Goal: Task Accomplishment & Management: Manage account settings

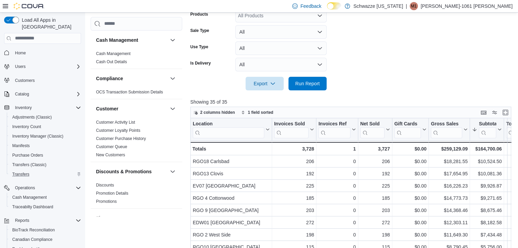
scroll to position [499, 0]
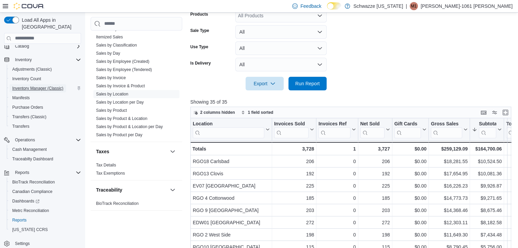
click at [30, 86] on span "Inventory Manager (Classic)" at bounding box center [37, 88] width 51 height 5
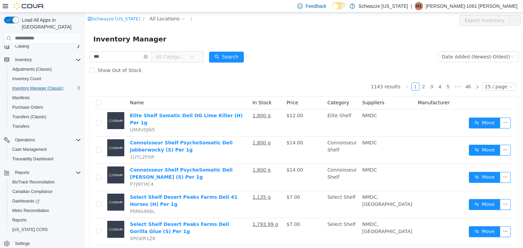
type input "***"
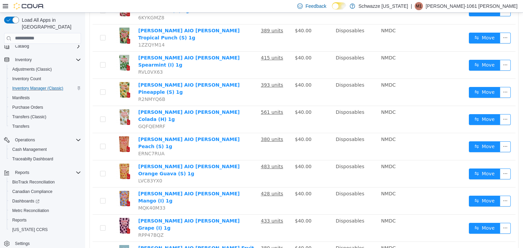
scroll to position [449, 0]
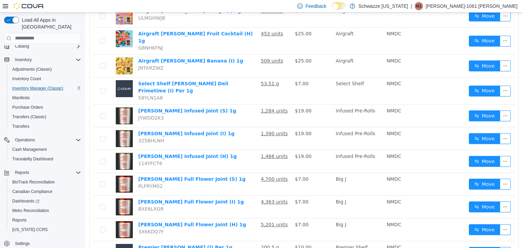
scroll to position [389, 0]
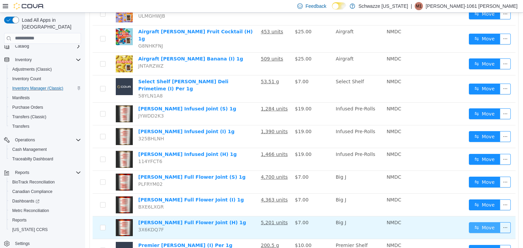
click at [473, 222] on button "Move" at bounding box center [484, 227] width 31 height 11
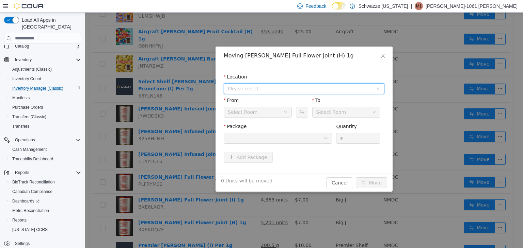
click at [264, 83] on span "Please select" at bounding box center [302, 88] width 148 height 10
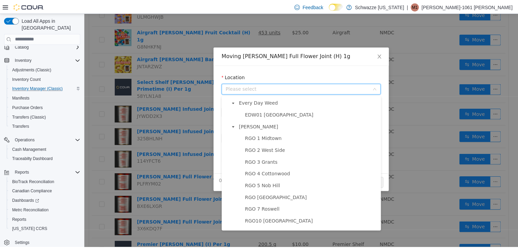
scroll to position [190, 0]
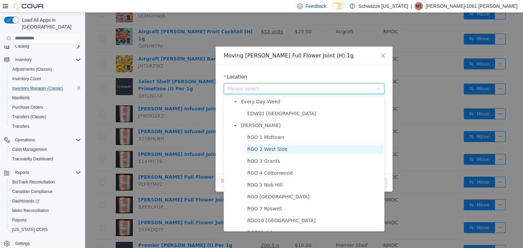
click at [263, 154] on span "RGO 2 West Side" at bounding box center [314, 149] width 138 height 9
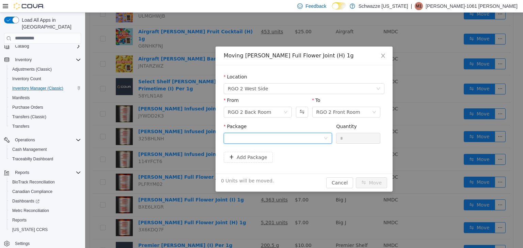
click at [271, 140] on div at bounding box center [276, 138] width 96 height 10
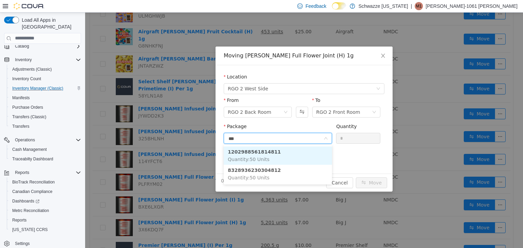
type input "****"
click at [261, 162] on span "Quantity : 50 Units" at bounding box center [249, 159] width 42 height 5
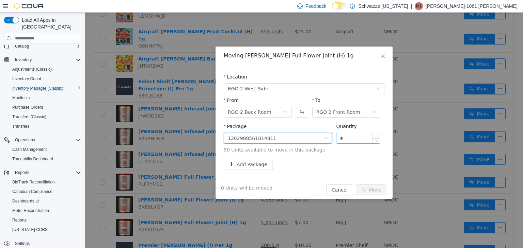
click at [361, 139] on input "*" at bounding box center [358, 138] width 44 height 10
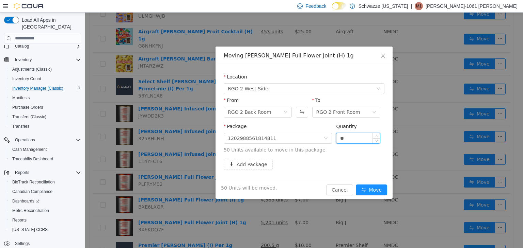
type input "**"
click at [356, 184] on button "Move" at bounding box center [371, 189] width 31 height 11
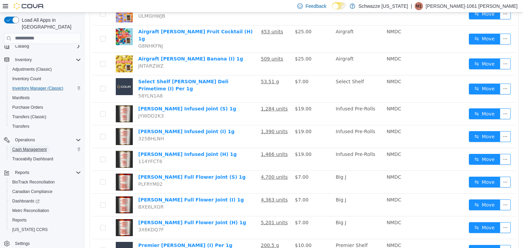
click at [27, 147] on span "Cash Management" at bounding box center [29, 149] width 34 height 5
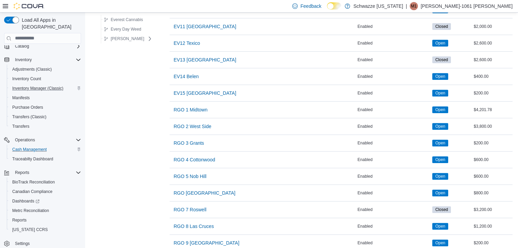
scroll to position [270, 0]
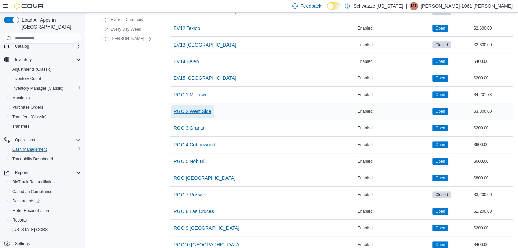
click at [189, 109] on span "RGO 2 West Side" at bounding box center [193, 111] width 38 height 7
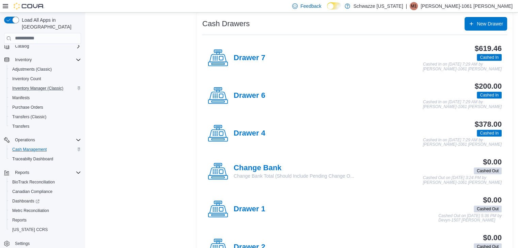
scroll to position [133, 0]
